Goal: Ask a question

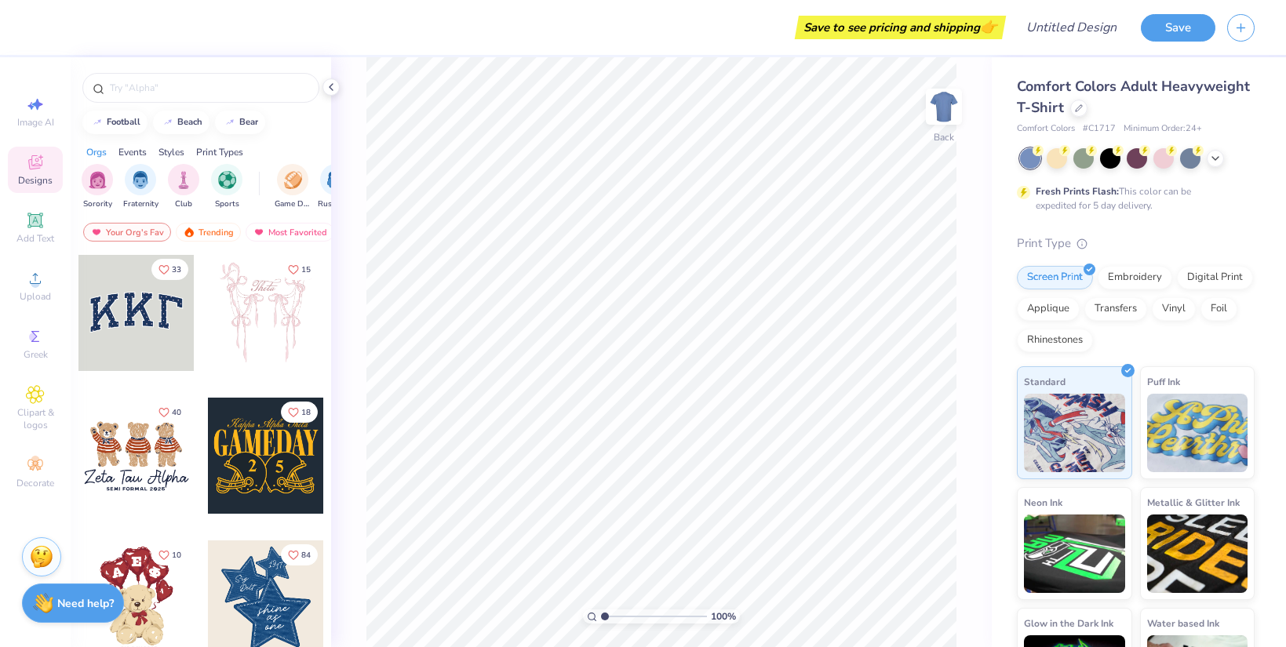
click at [67, 625] on div "Need help? Chat with us." at bounding box center [73, 605] width 102 height 39
click at [70, 610] on strong "Need help?" at bounding box center [85, 603] width 56 height 15
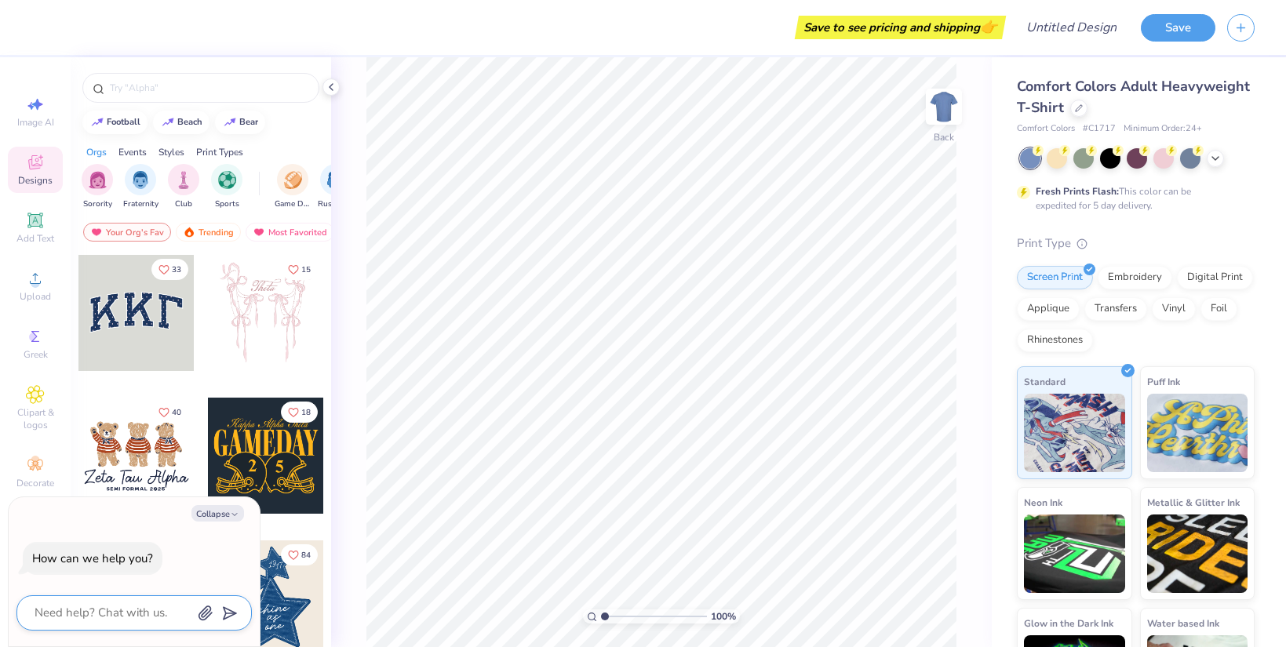
click at [103, 611] on textarea at bounding box center [112, 613] width 159 height 21
type textarea "h"
type textarea "x"
type textarea "ha"
type textarea "x"
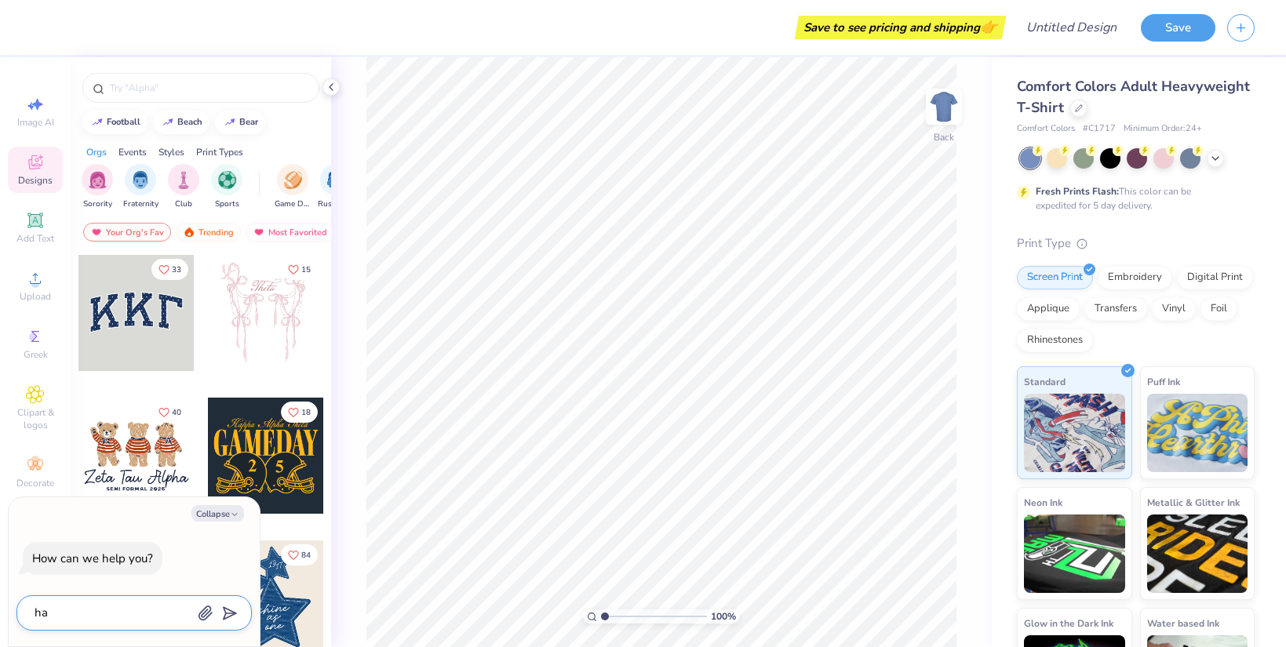
type textarea "har"
type textarea "x"
type textarea "harv"
type textarea "x"
type textarea "harva"
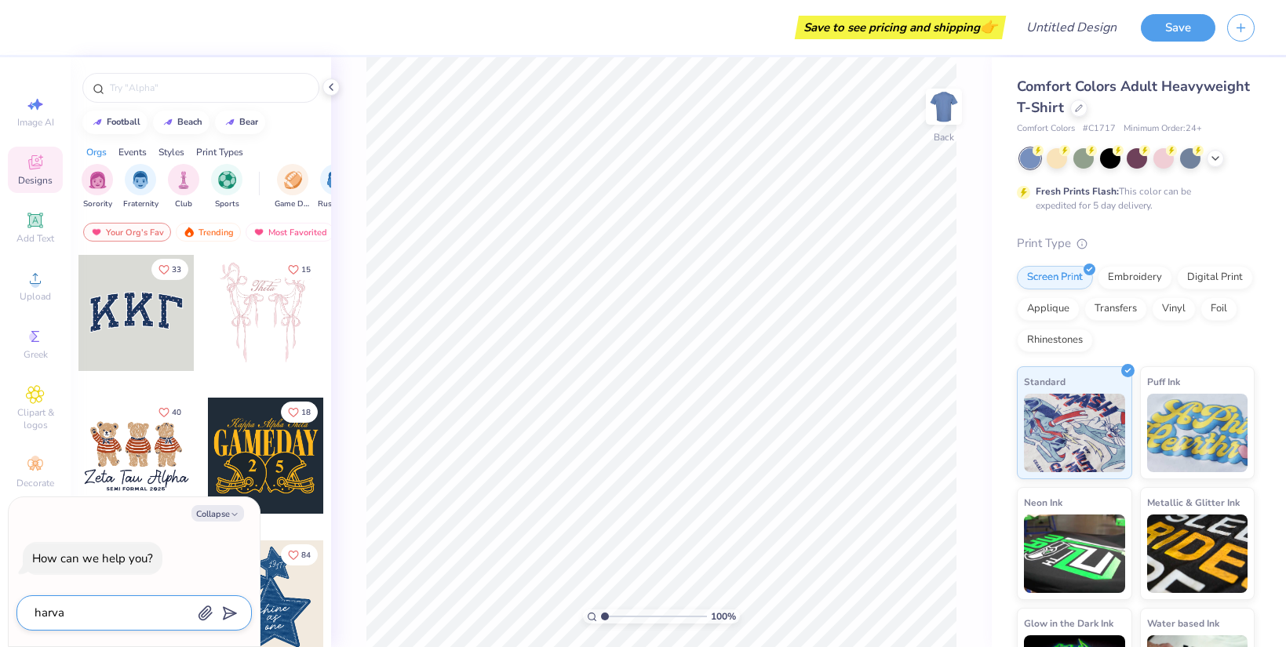
type textarea "x"
type textarea "harvar"
type textarea "x"
type textarea "[GEOGRAPHIC_DATA]"
type textarea "x"
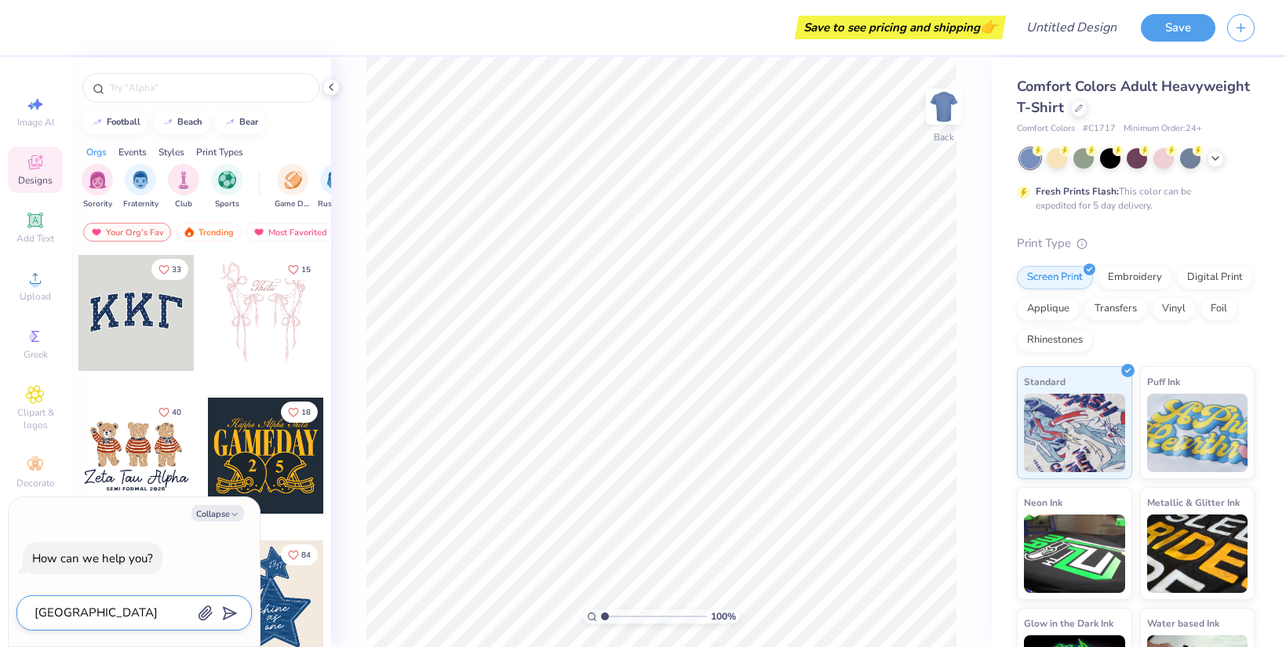
type textarea "[GEOGRAPHIC_DATA]"
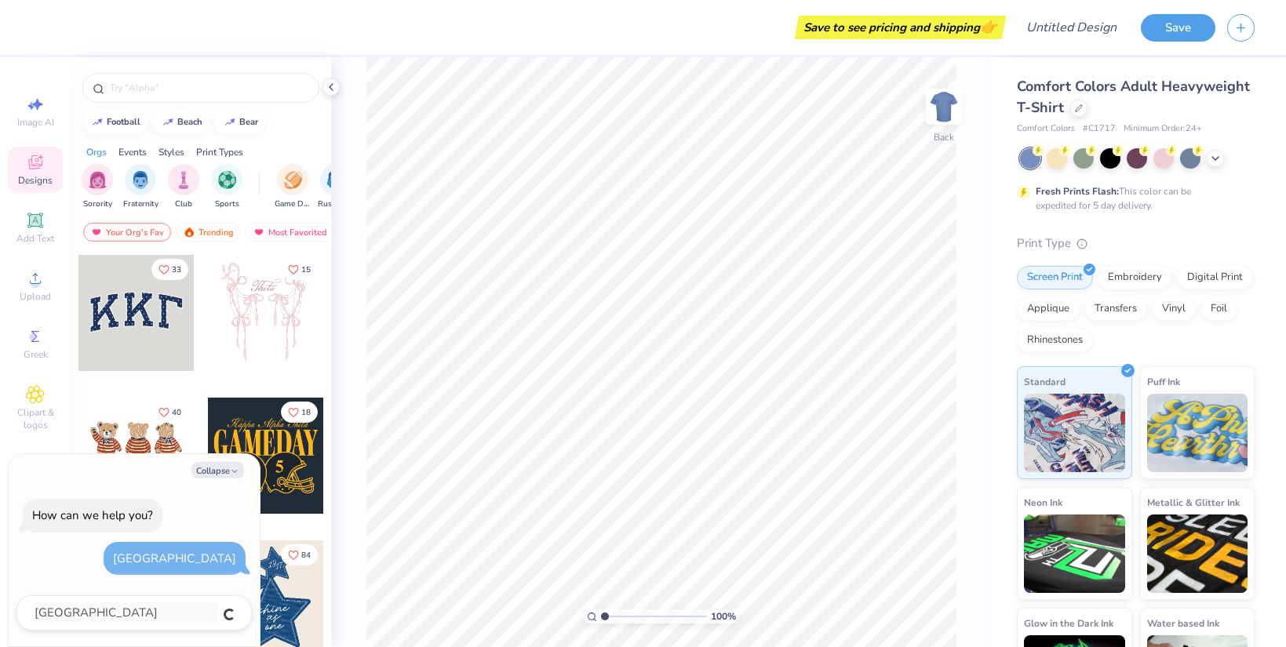
type textarea "x"
